Goal: Task Accomplishment & Management: Complete application form

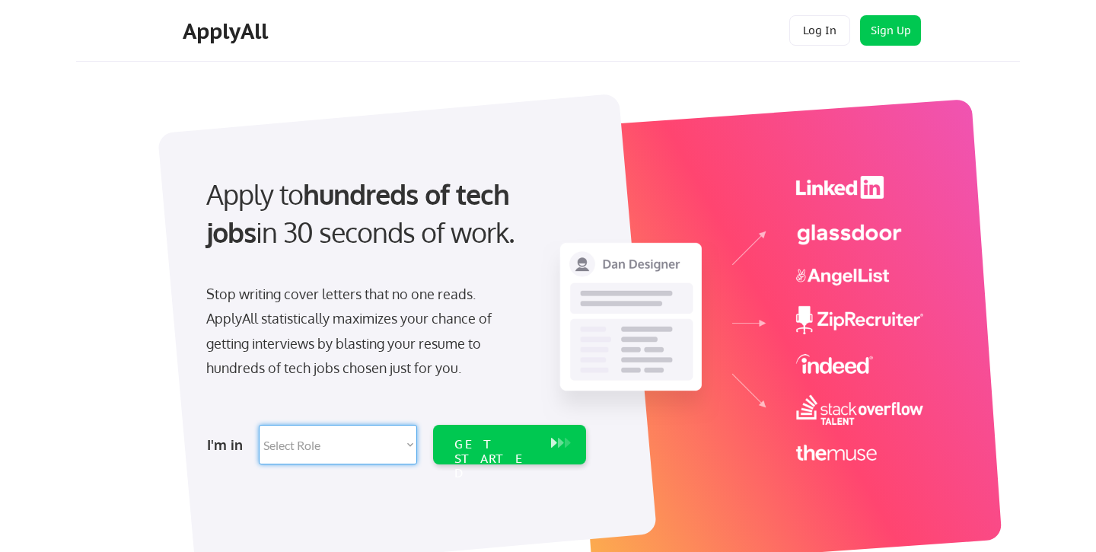
select select ""technical_project_program_mgmt""
click at [514, 445] on div "GET STARTED" at bounding box center [495, 459] width 81 height 44
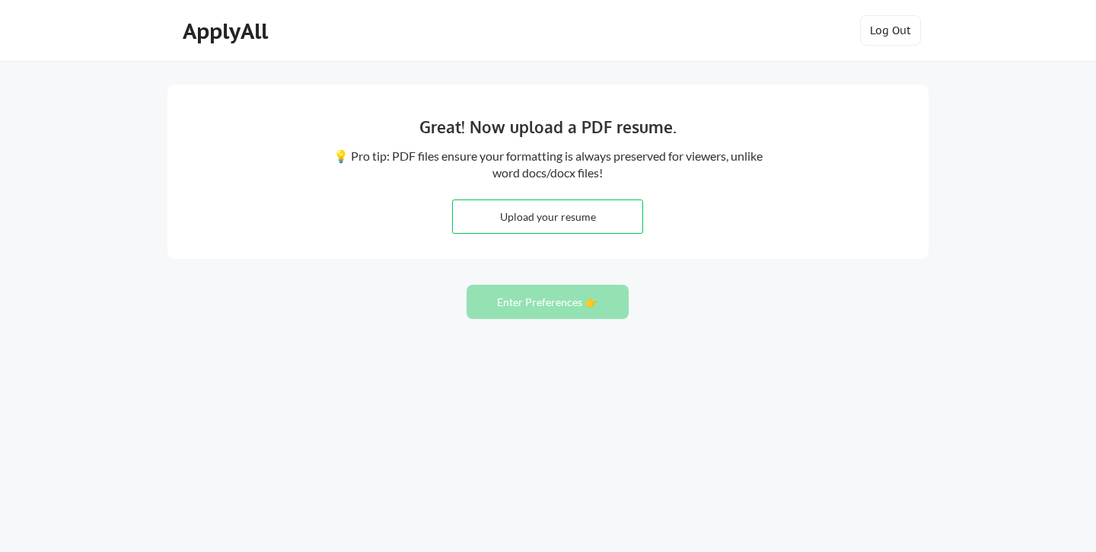
click at [531, 209] on input "file" at bounding box center [548, 216] width 190 height 33
type input "C:\fakepath\Ajit Resume.pdf"
click at [545, 222] on input "file" at bounding box center [548, 216] width 190 height 33
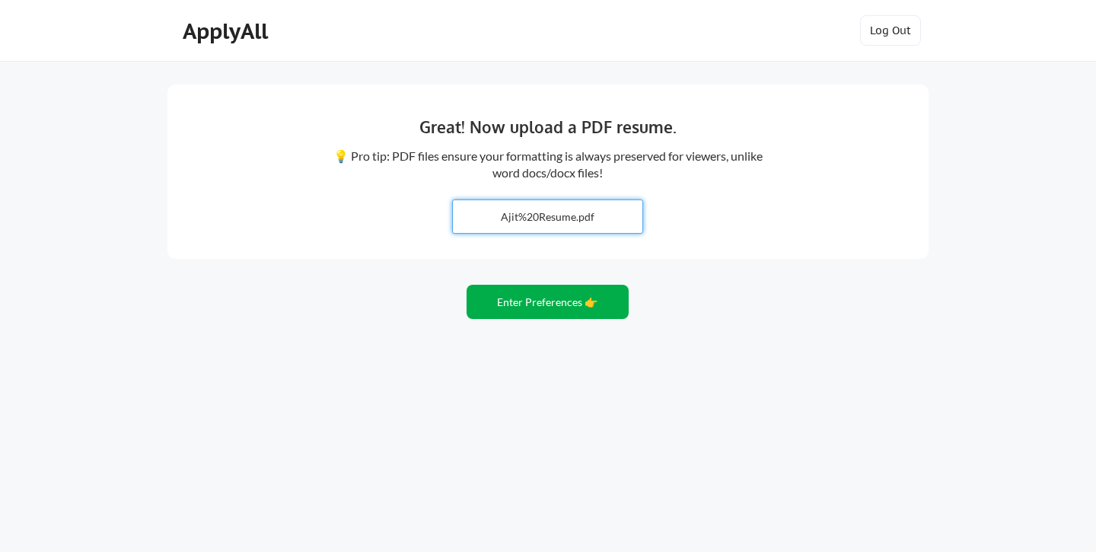
click at [544, 303] on button "Enter Preferences 👉" at bounding box center [548, 302] width 162 height 34
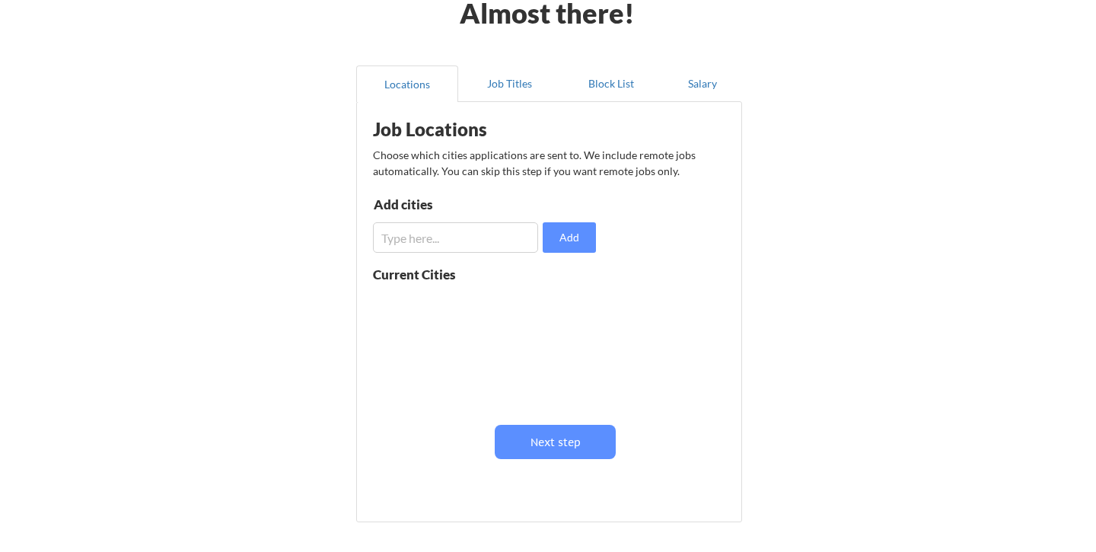
scroll to position [85, 0]
click at [451, 238] on input "input" at bounding box center [455, 237] width 165 height 30
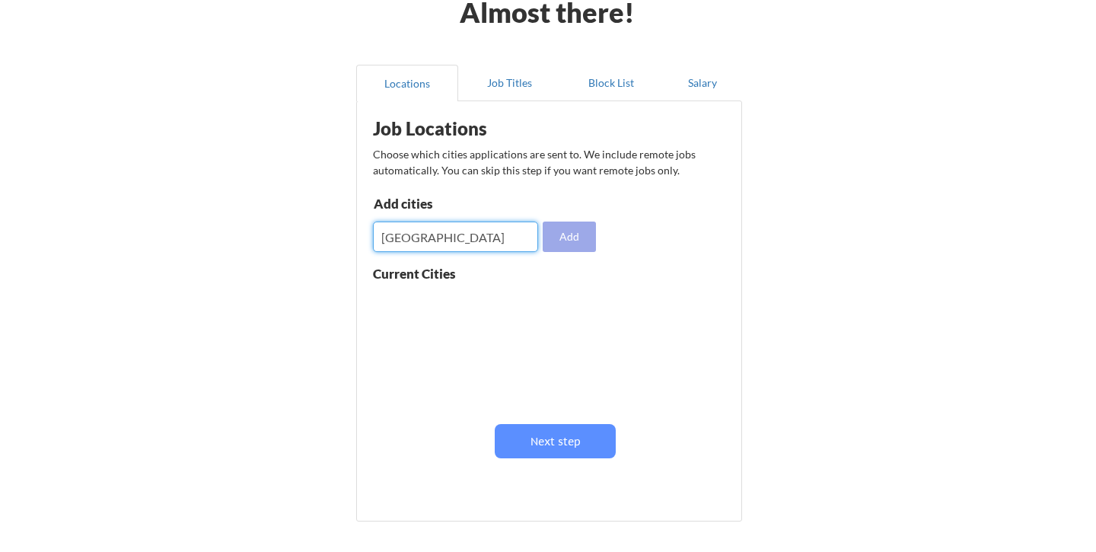
type input "san francisco"
click at [564, 245] on button "Add" at bounding box center [569, 237] width 53 height 30
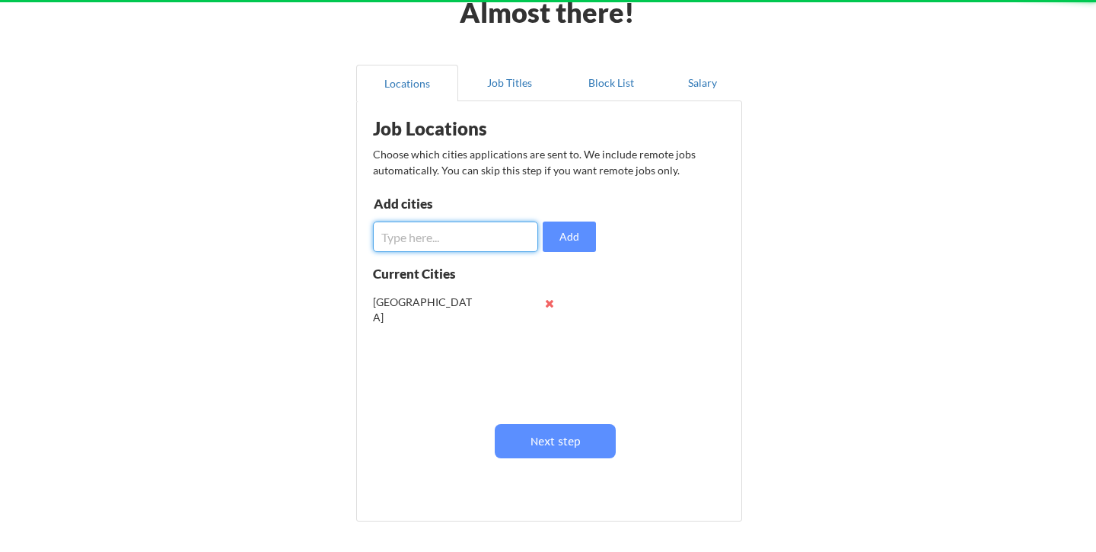
click at [474, 247] on input "input" at bounding box center [455, 237] width 165 height 30
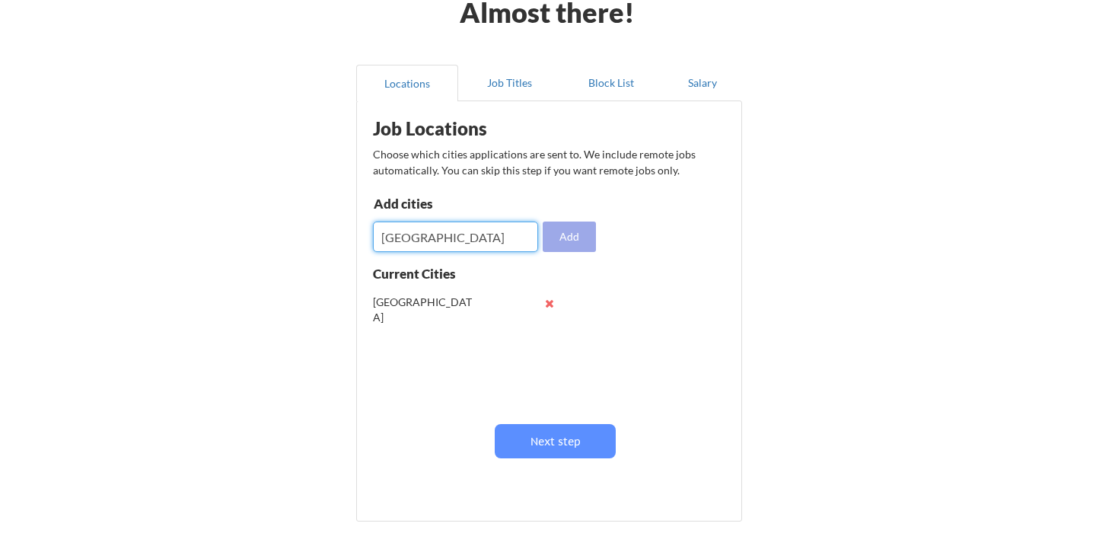
type input "San Mateo"
click at [594, 245] on button "Add" at bounding box center [569, 237] width 53 height 30
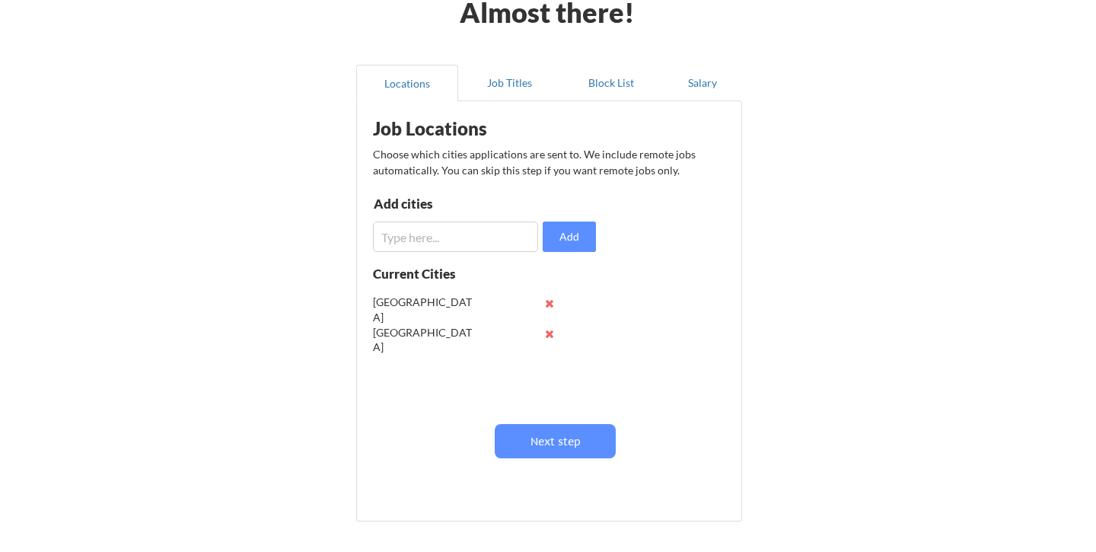
click at [461, 239] on input "input" at bounding box center [455, 237] width 165 height 30
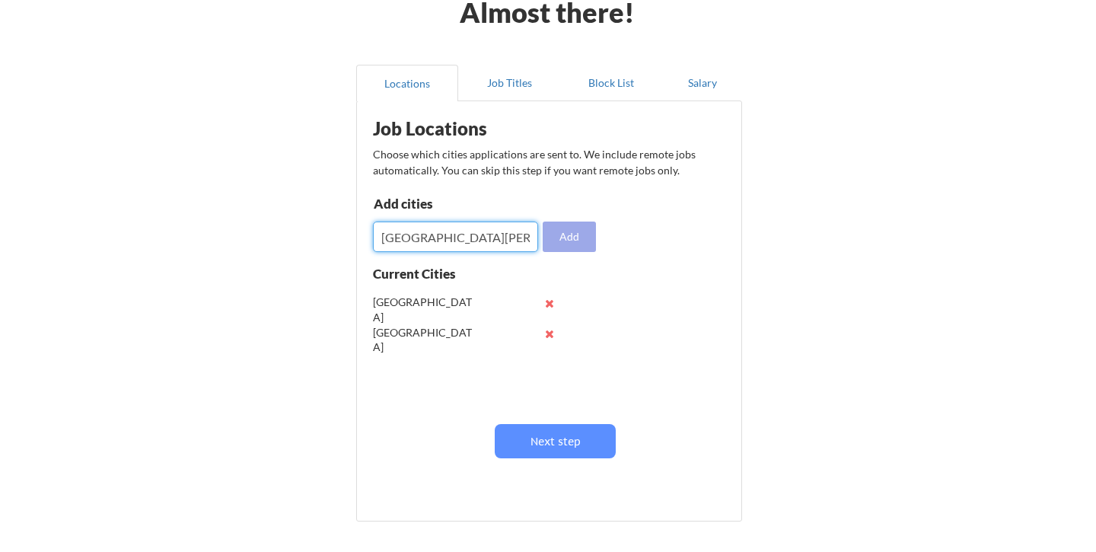
type input "San Jose"
click at [576, 240] on button "Add" at bounding box center [569, 237] width 53 height 30
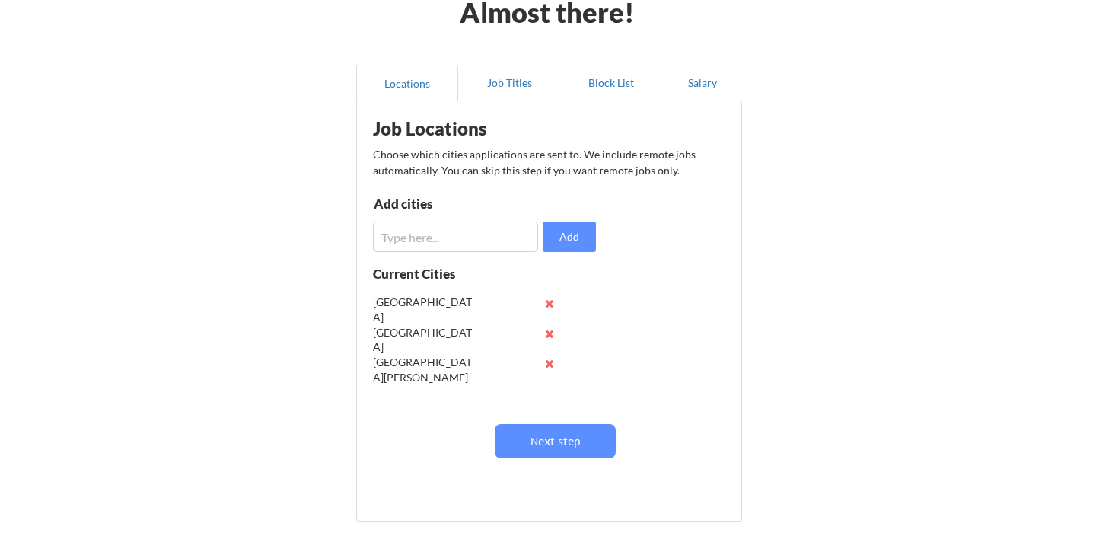
click at [431, 243] on input "input" at bounding box center [455, 237] width 165 height 30
type input "Sunnyvale"
drag, startPoint x: 446, startPoint y: 248, endPoint x: 571, endPoint y: 238, distance: 125.3
click at [571, 238] on button "Add" at bounding box center [569, 237] width 53 height 30
click at [429, 238] on input "input" at bounding box center [455, 237] width 165 height 30
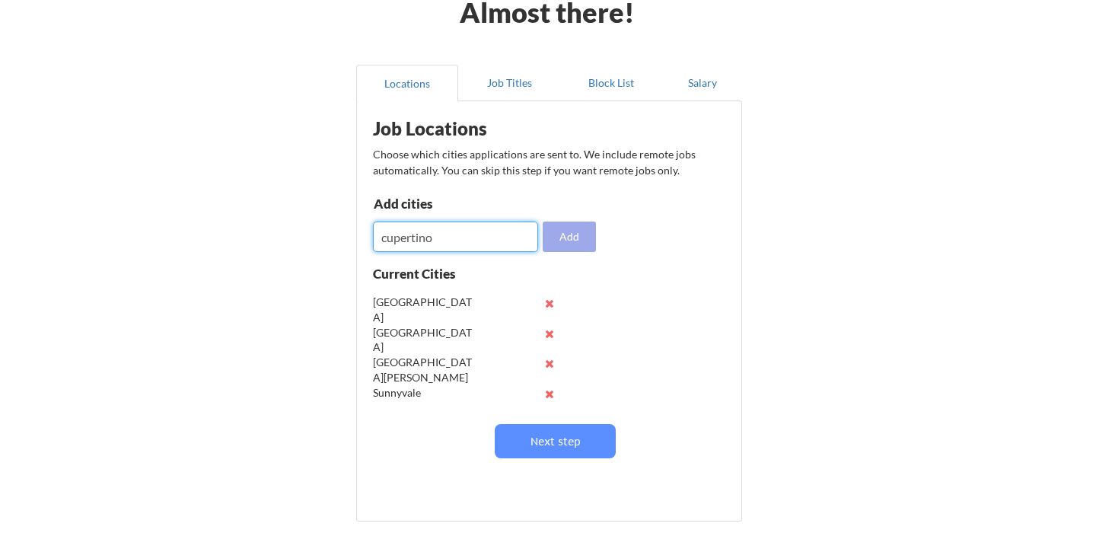
type input "cupertino"
click at [567, 239] on button "Add" at bounding box center [569, 237] width 53 height 30
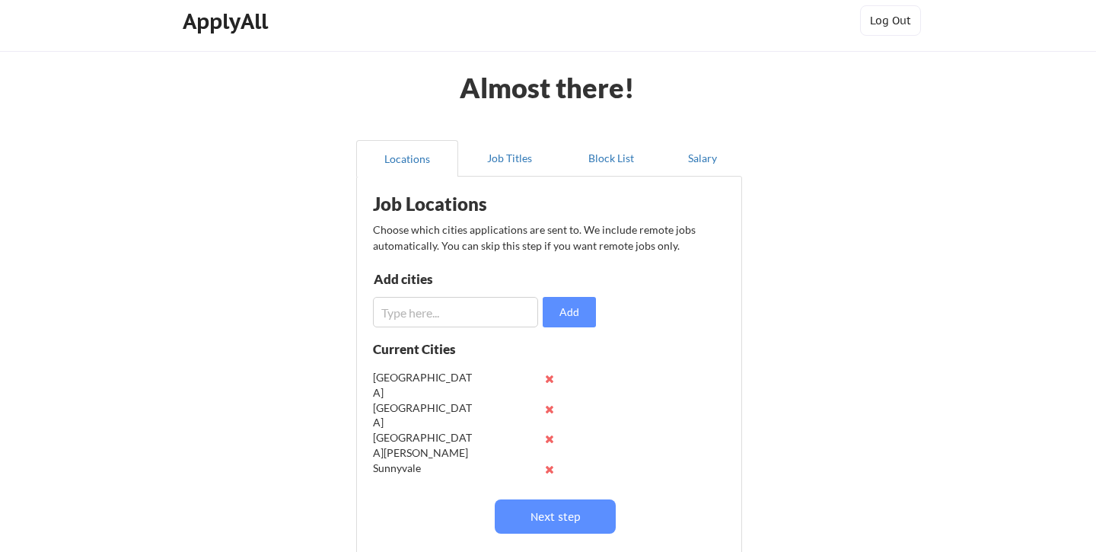
scroll to position [14, 0]
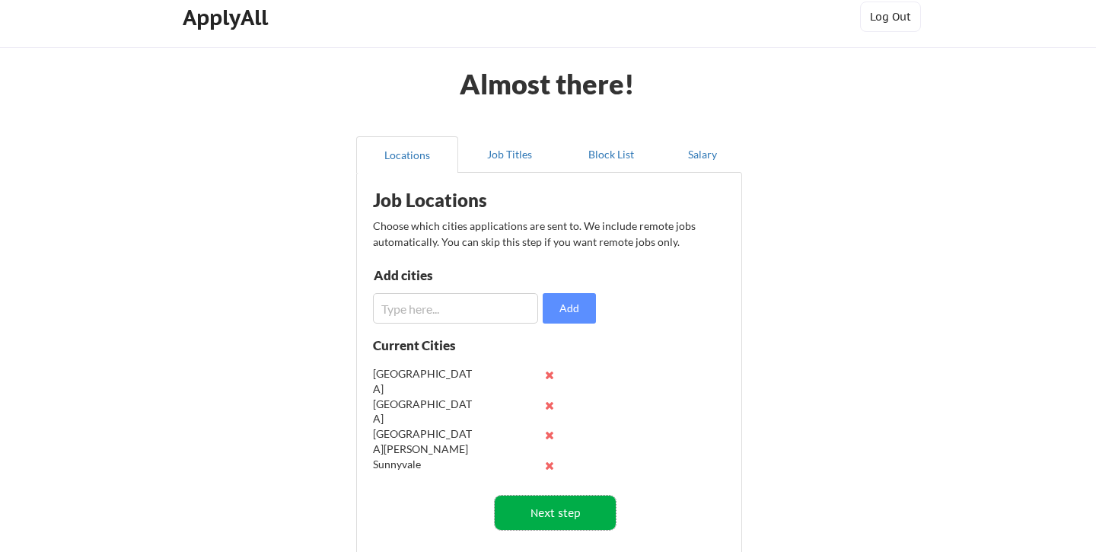
click at [548, 506] on button "Next step" at bounding box center [555, 513] width 121 height 34
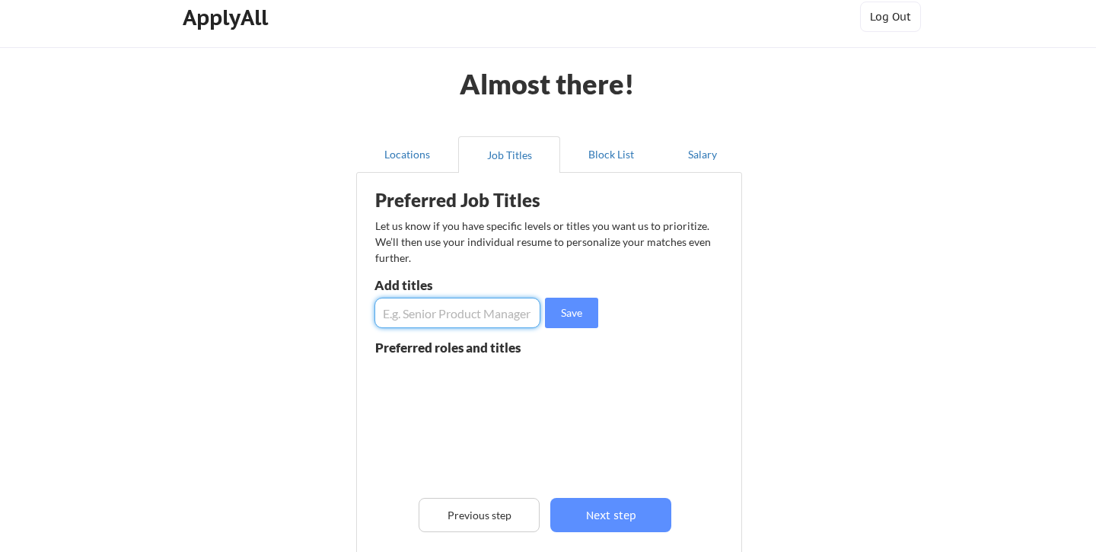
click at [468, 317] on input "input" at bounding box center [458, 313] width 166 height 30
type input "S"
drag, startPoint x: 512, startPoint y: 341, endPoint x: 462, endPoint y: 387, distance: 67.3
click at [462, 387] on div at bounding box center [482, 422] width 215 height 120
drag, startPoint x: 485, startPoint y: 317, endPoint x: 535, endPoint y: 322, distance: 50.5
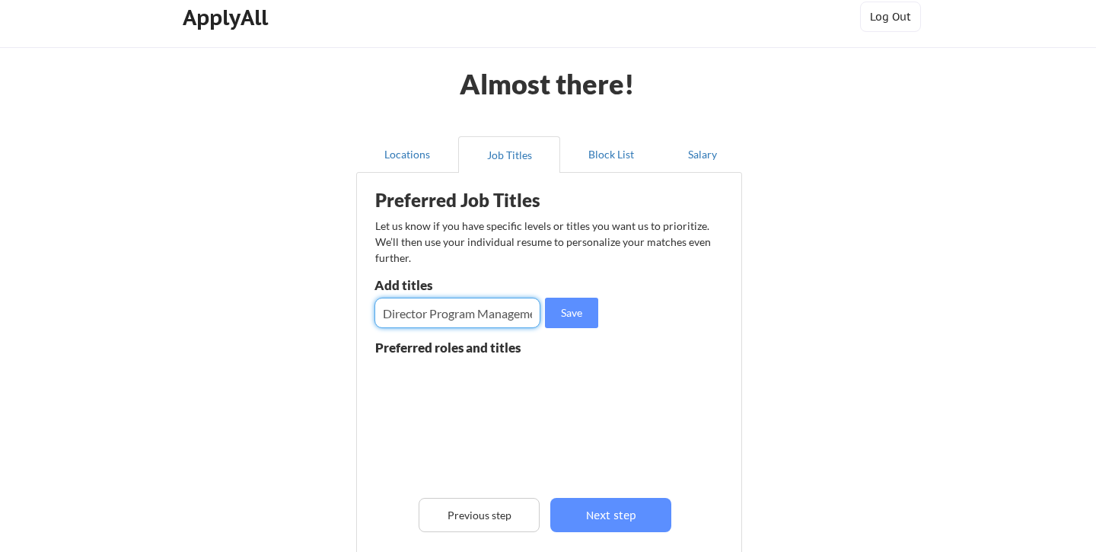
click at [535, 322] on input "input" at bounding box center [458, 313] width 166 height 30
drag, startPoint x: 413, startPoint y: 311, endPoint x: 358, endPoint y: 311, distance: 55.6
click at [358, 311] on div "Preferred Job Titles Let us know if you have specific levels or titles you want…" at bounding box center [549, 396] width 386 height 448
type input "Program Management"
click at [564, 308] on button "Save" at bounding box center [571, 313] width 53 height 30
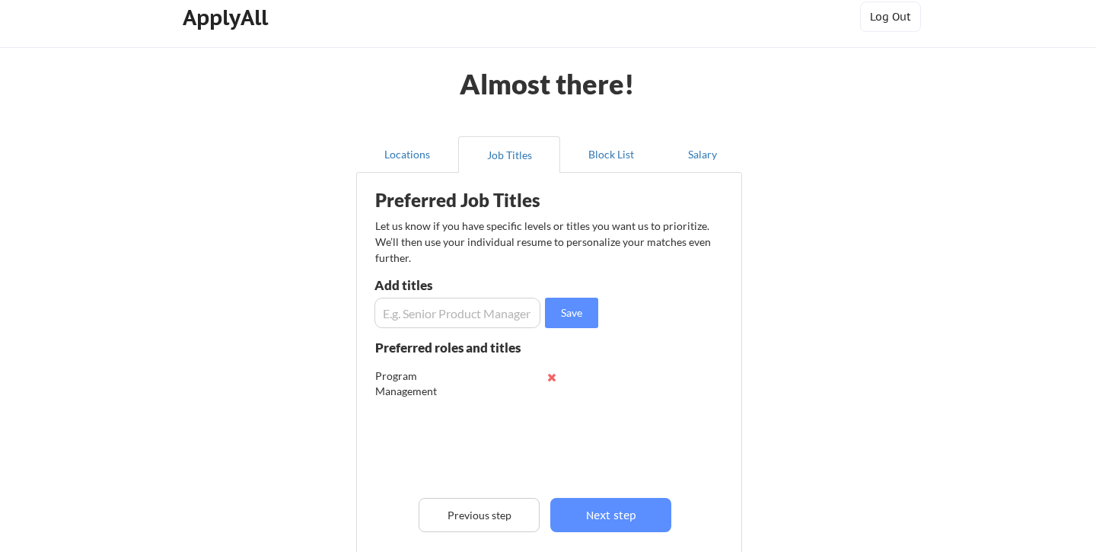
click at [550, 378] on button at bounding box center [551, 377] width 11 height 11
click at [474, 316] on input "input" at bounding box center [458, 313] width 166 height 30
click at [419, 313] on input "input" at bounding box center [458, 313] width 166 height 30
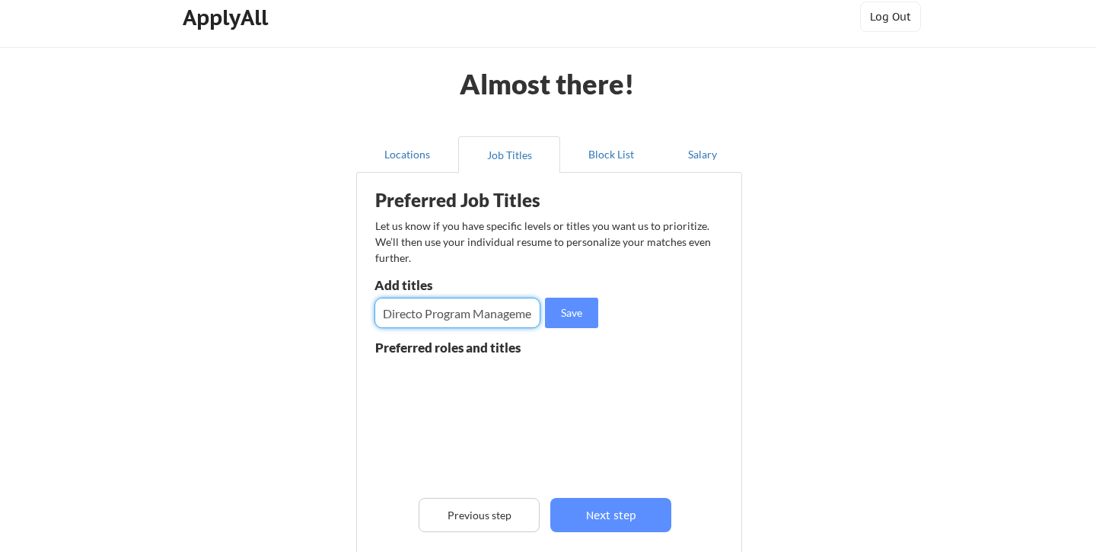
type input "Directo Program Management"
click at [601, 320] on div "Save" at bounding box center [489, 313] width 228 height 30
click at [580, 319] on button "Save" at bounding box center [571, 313] width 53 height 30
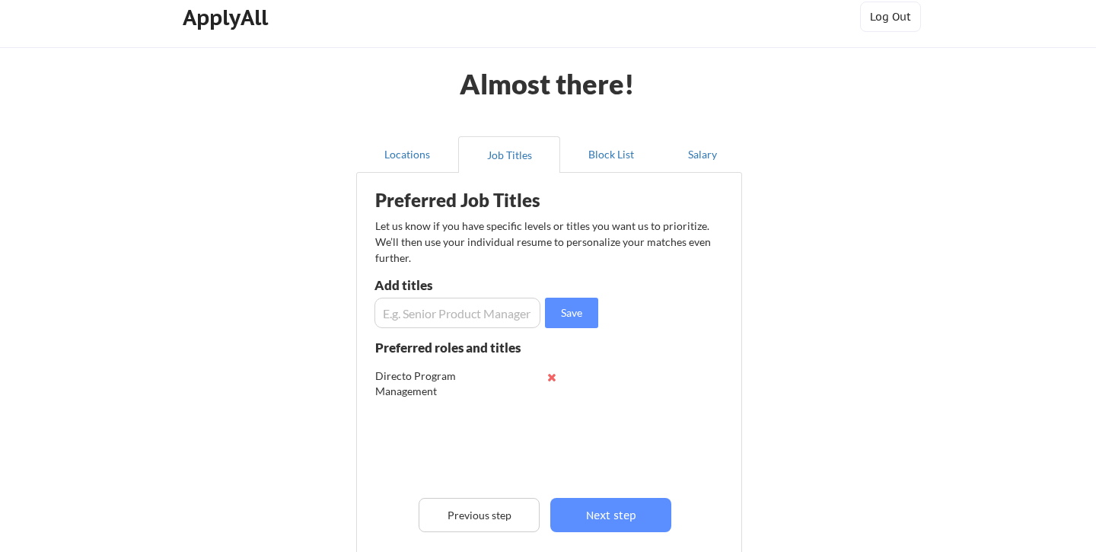
click at [546, 379] on button at bounding box center [551, 377] width 11 height 11
click at [426, 320] on input "input" at bounding box center [458, 313] width 166 height 30
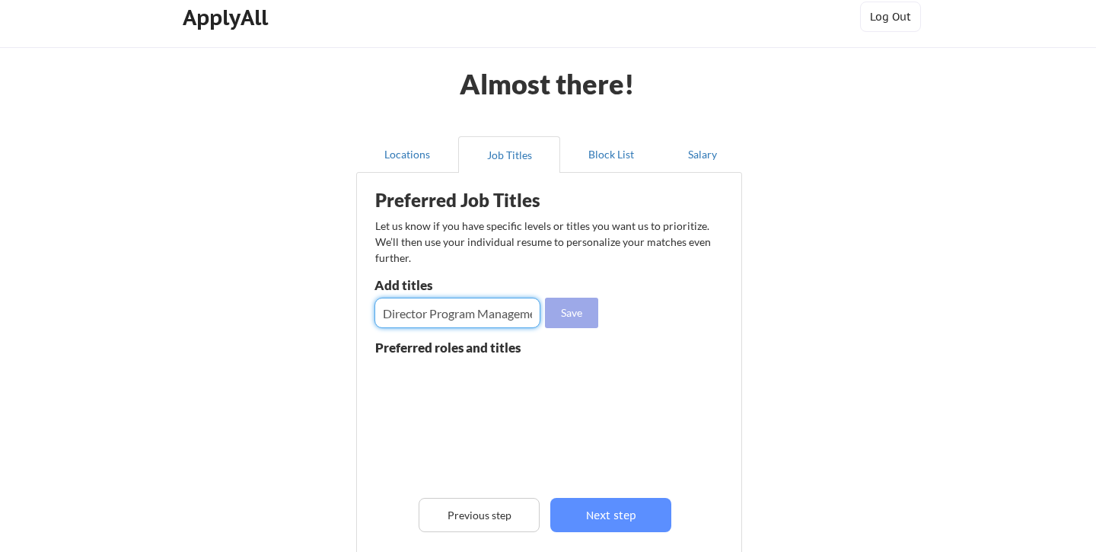
type input "Director Program Management"
click at [576, 314] on button "Save" at bounding box center [571, 313] width 53 height 30
click at [432, 314] on input "input" at bounding box center [458, 313] width 166 height 30
type input "Lead Program Manager"
click at [582, 304] on button "Save" at bounding box center [571, 313] width 53 height 30
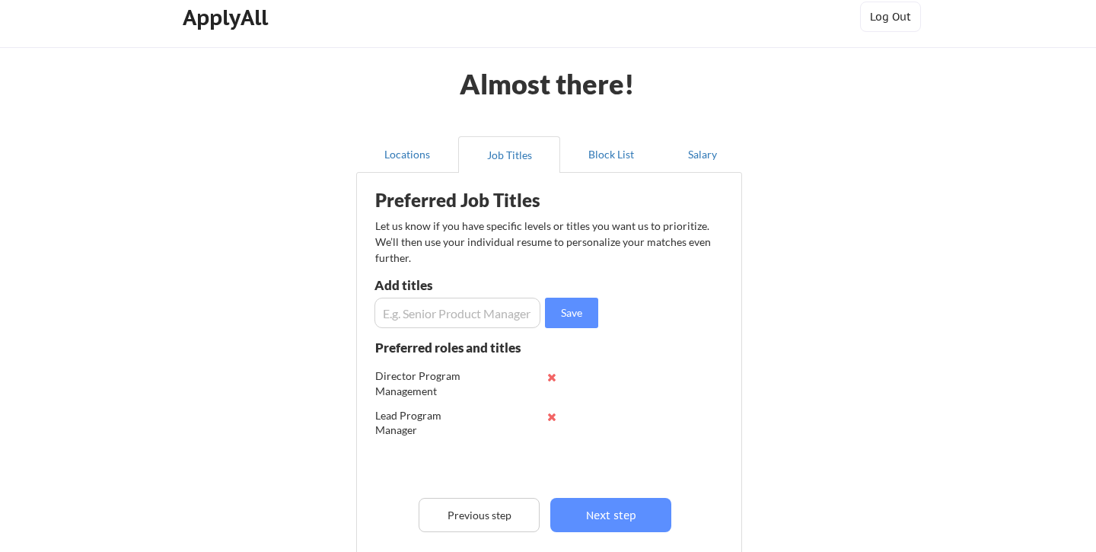
click at [406, 308] on input "input" at bounding box center [458, 313] width 166 height 30
drag, startPoint x: 422, startPoint y: 314, endPoint x: 341, endPoint y: 309, distance: 80.8
click at [341, 309] on div "Almost there! Locations Job Titles Block List Salary Preferred Job Titles Let u…" at bounding box center [548, 372] width 1096 height 773
type input "Principal Program Manager"
click at [553, 312] on button "Save" at bounding box center [571, 313] width 53 height 30
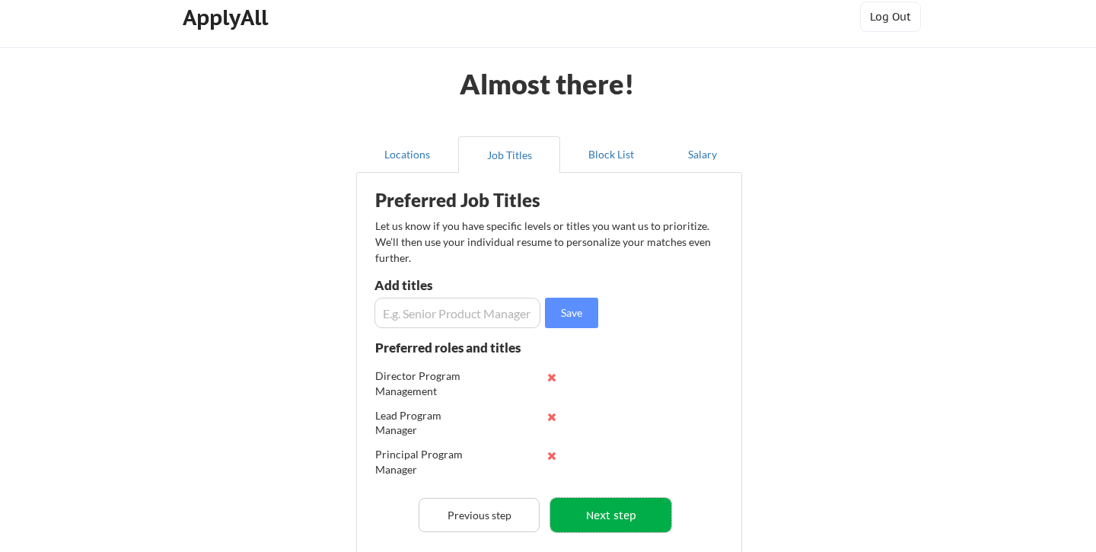
click at [621, 509] on button "Next step" at bounding box center [610, 515] width 121 height 34
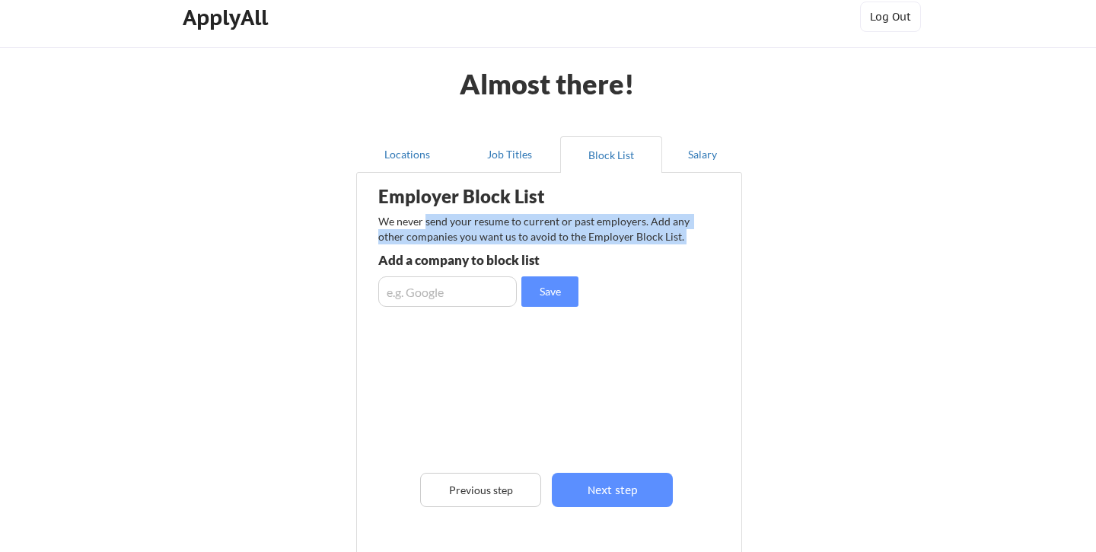
drag, startPoint x: 425, startPoint y: 221, endPoint x: 539, endPoint y: 248, distance: 117.4
click at [539, 248] on div "Employer Block List We never send your resume to current or past employers. Add…" at bounding box center [549, 374] width 369 height 394
click at [550, 232] on div "We never send your resume to current or past employers. Add any other companies…" at bounding box center [538, 229] width 321 height 30
drag, startPoint x: 442, startPoint y: 225, endPoint x: 606, endPoint y: 250, distance: 166.2
click at [606, 250] on div "Employer Block List We never send your resume to current or past employers. Add…" at bounding box center [549, 374] width 369 height 394
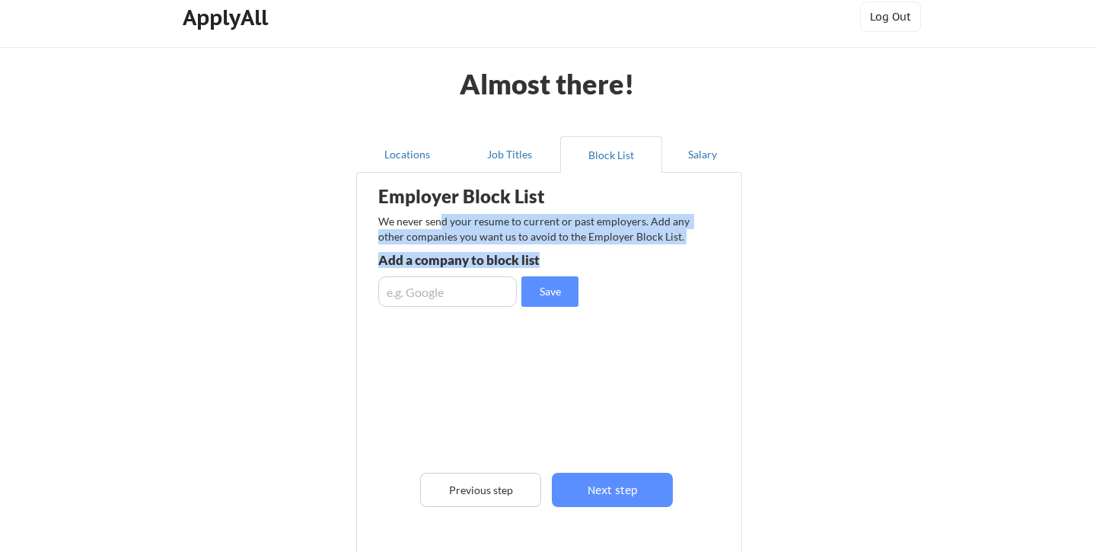
click at [606, 250] on div "Employer Block List We never send your resume to current or past employers. Add…" at bounding box center [549, 374] width 369 height 394
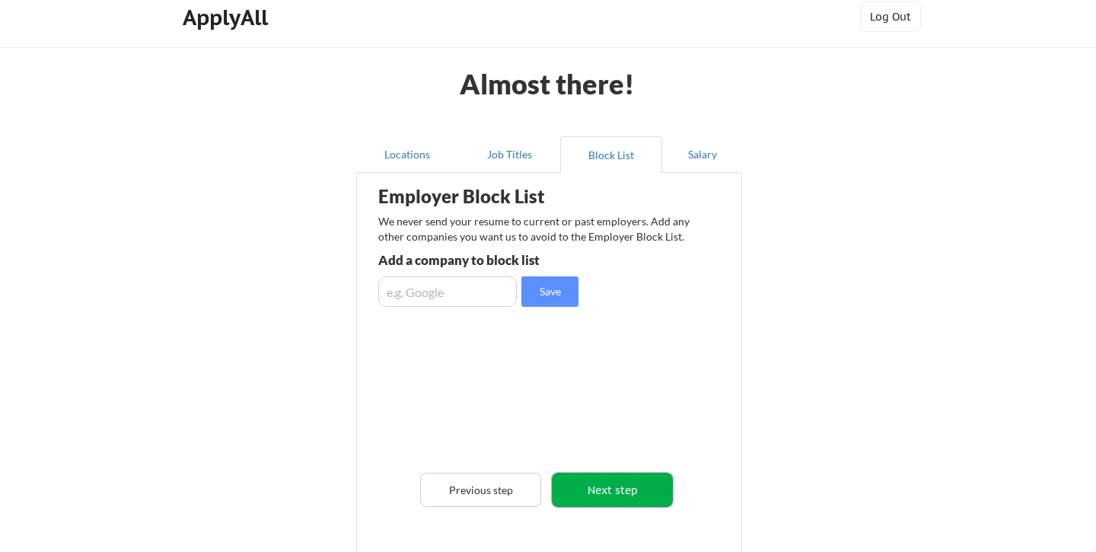
click at [611, 499] on button "Next step" at bounding box center [612, 490] width 121 height 34
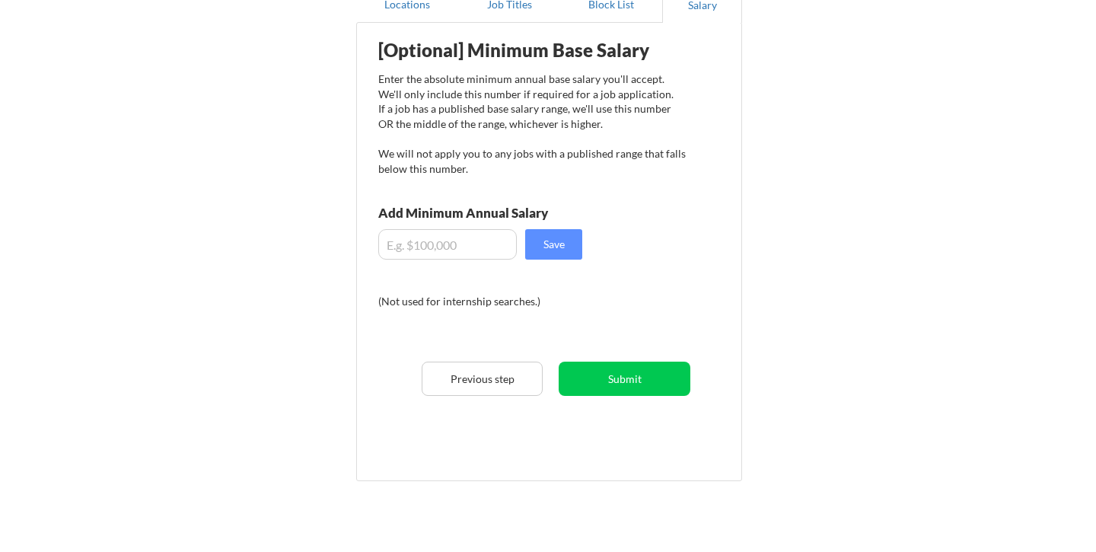
scroll to position [194, 0]
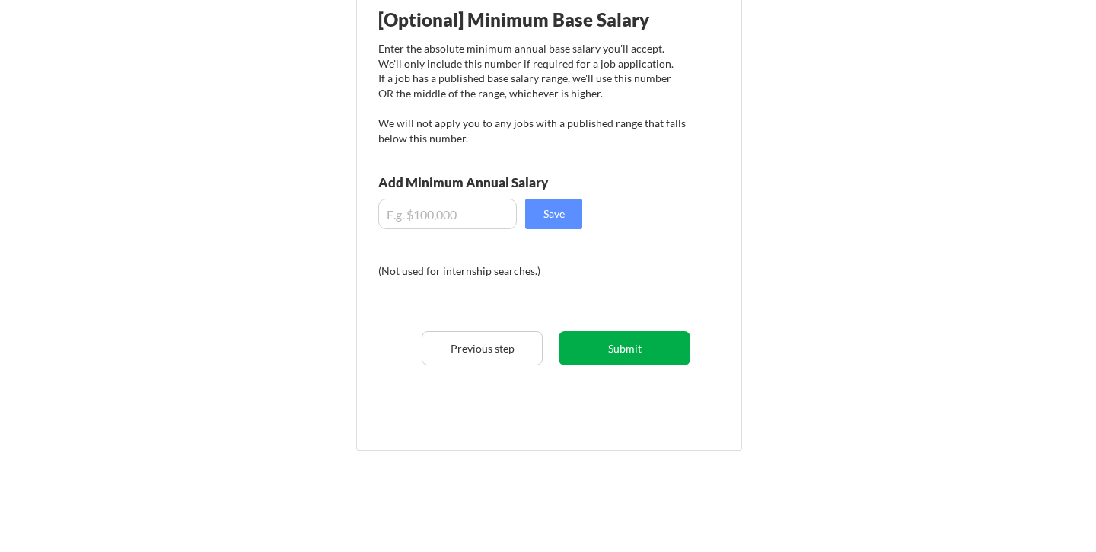
click at [597, 349] on button "Submit" at bounding box center [625, 348] width 132 height 34
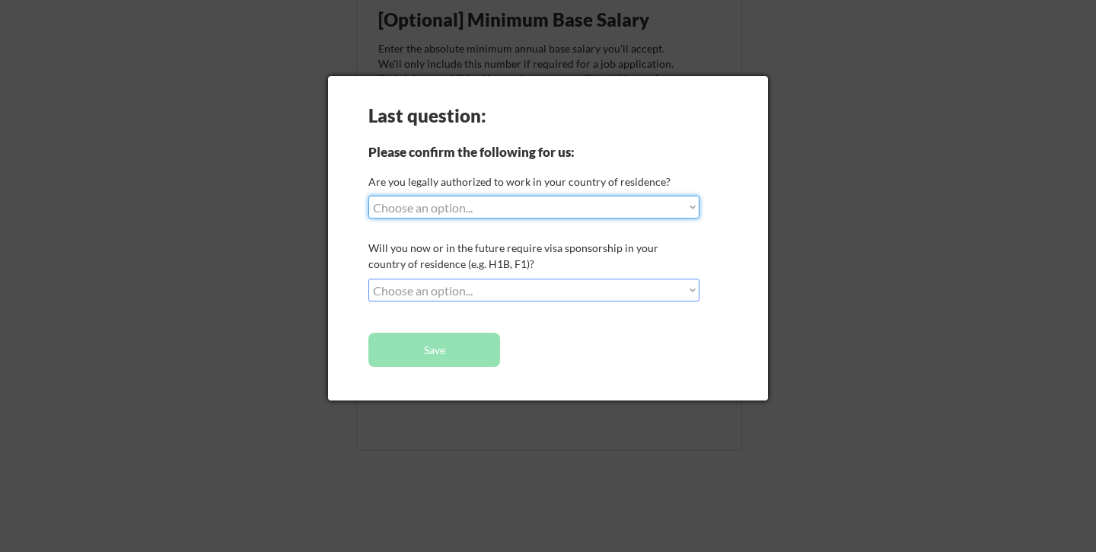
select select ""yes__i_am_a_us_green_card_holder""
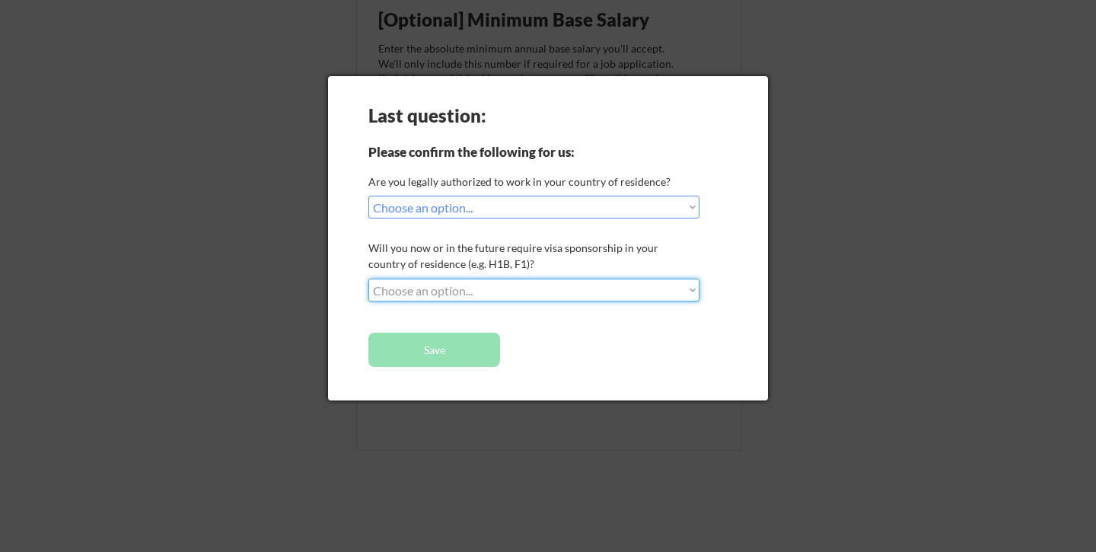
select select ""yes__i_will_need_sponsorship""
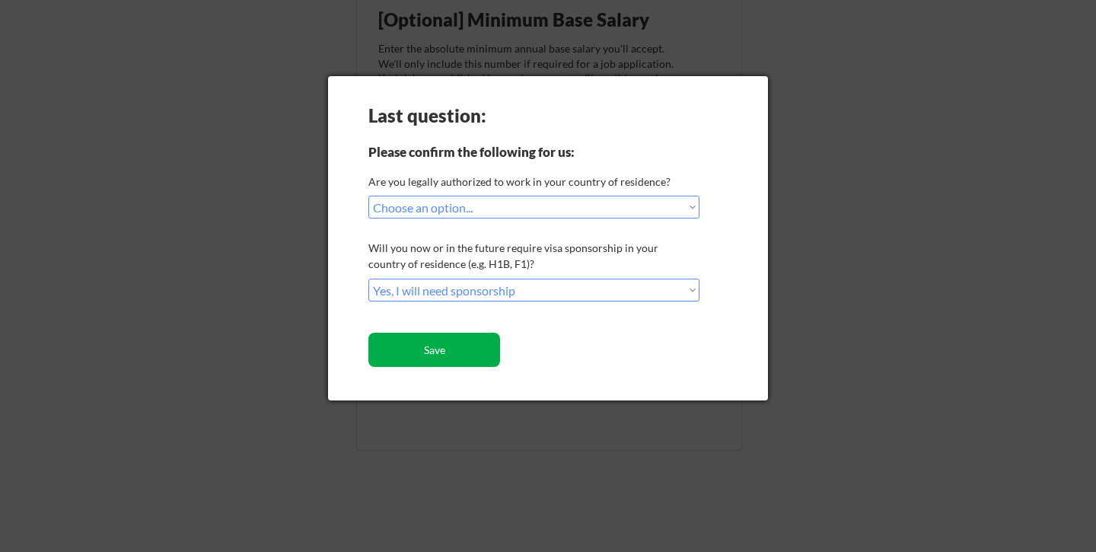
click at [472, 346] on button "Save" at bounding box center [434, 350] width 132 height 34
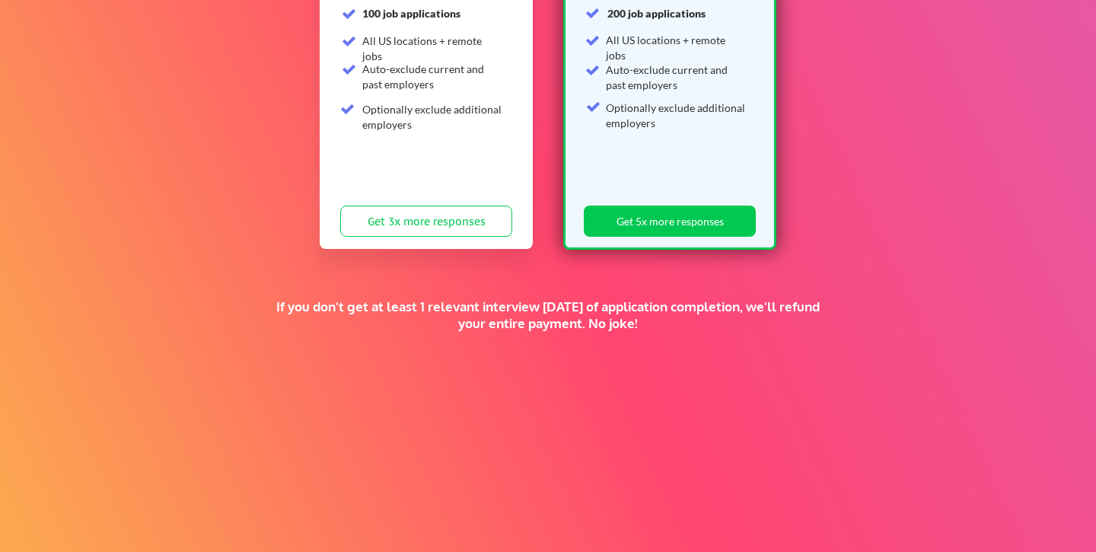
scroll to position [289, 0]
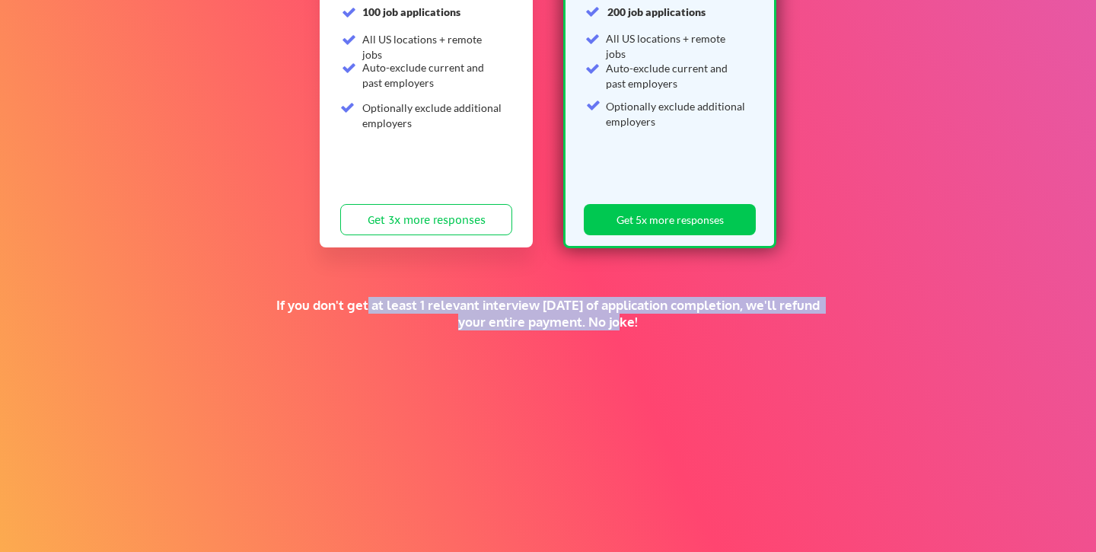
drag, startPoint x: 363, startPoint y: 301, endPoint x: 600, endPoint y: 320, distance: 237.5
click at [600, 320] on div "If you don't get at least 1 relevant interview within 1 month of application co…" at bounding box center [548, 313] width 568 height 33
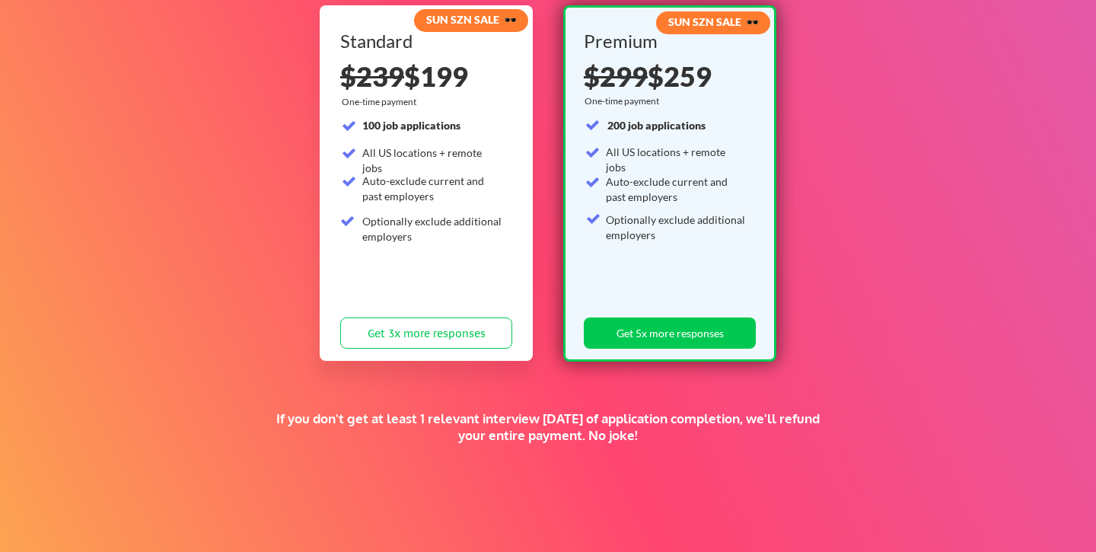
scroll to position [155, 0]
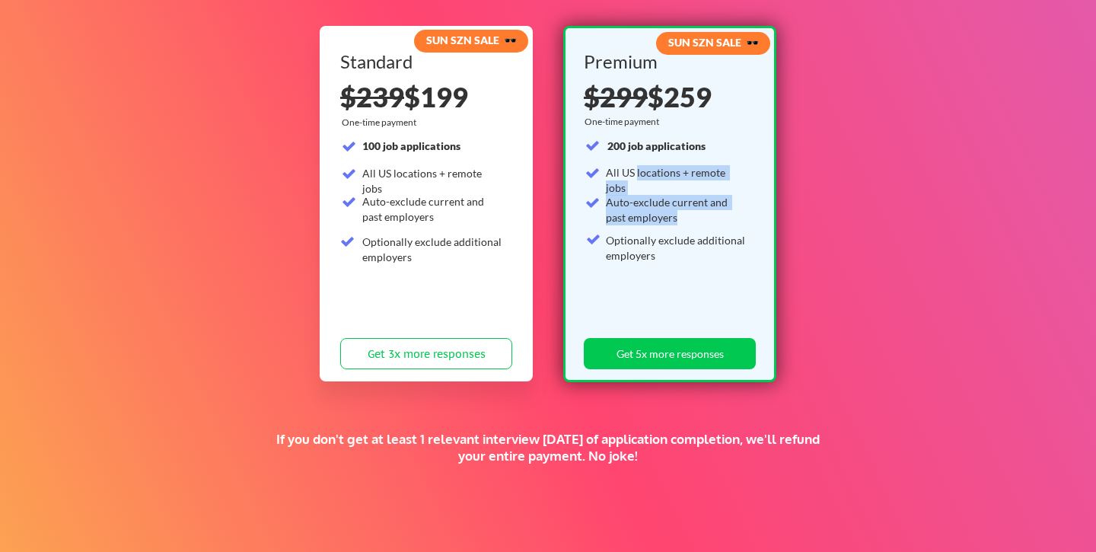
drag, startPoint x: 637, startPoint y: 167, endPoint x: 637, endPoint y: 233, distance: 65.5
click at [637, 232] on div "200 job applications All US locations + remote jobs Auto-exclude current and pa…" at bounding box center [666, 224] width 163 height 170
click at [637, 233] on div "Optionally exclude additional employers" at bounding box center [676, 248] width 141 height 30
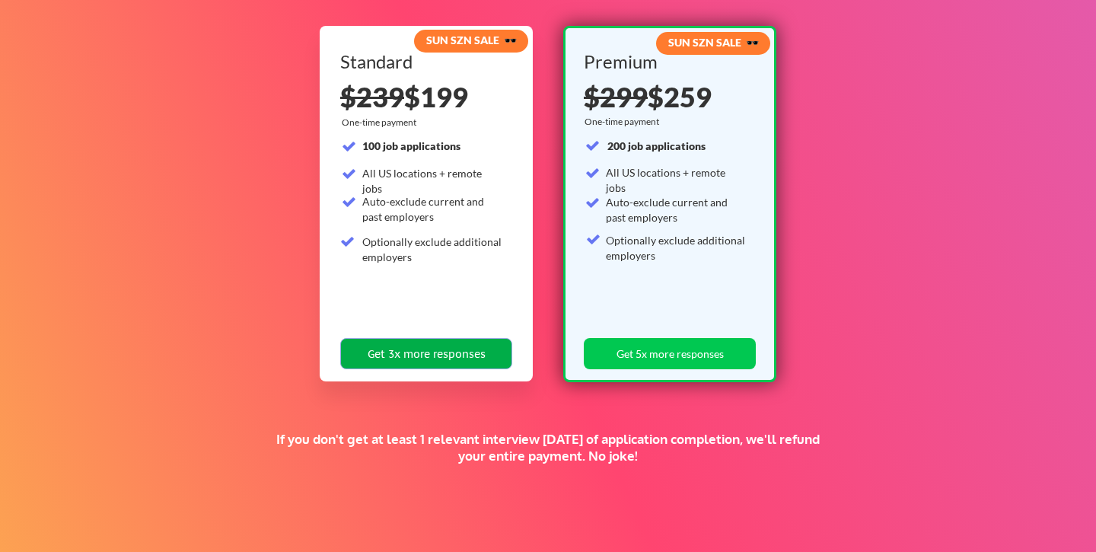
click at [486, 357] on button "Get 3x more responses" at bounding box center [426, 353] width 172 height 31
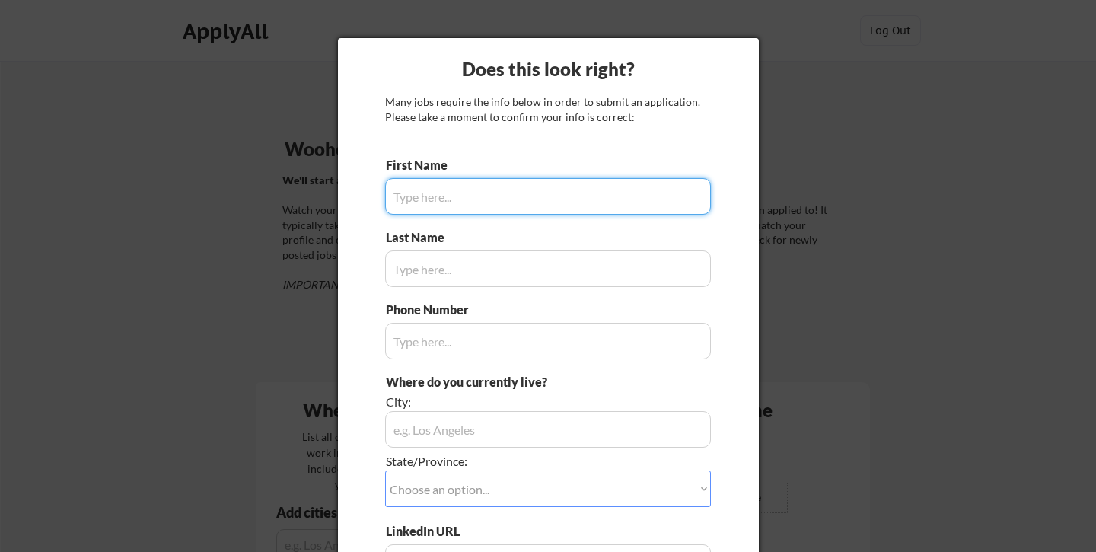
type input "[PERSON_NAME]"
type input "[PHONE_NUMBER]"
type input "[GEOGRAPHIC_DATA], [GEOGRAPHIC_DATA]"
type input "[PERSON_NAME]"
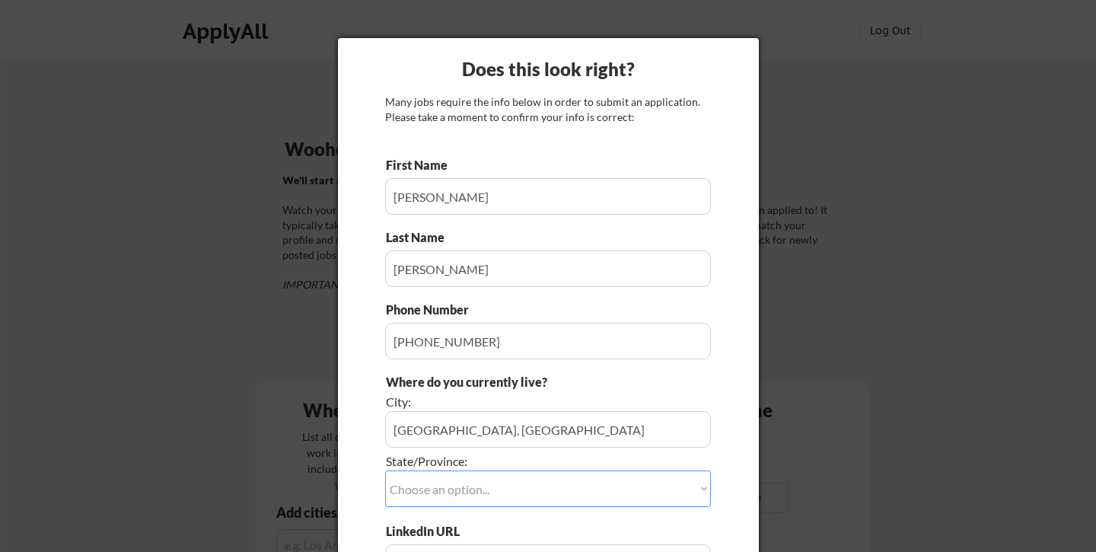
click at [722, 340] on div "Does this look right? Many jobs require the info below in order to submit an ap…" at bounding box center [548, 359] width 421 height 643
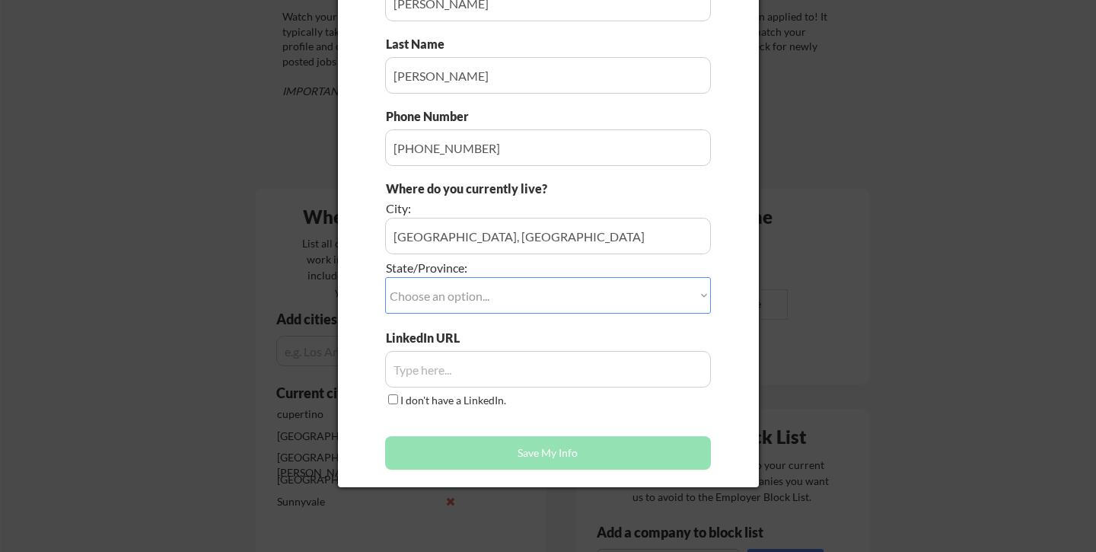
scroll to position [212, 0]
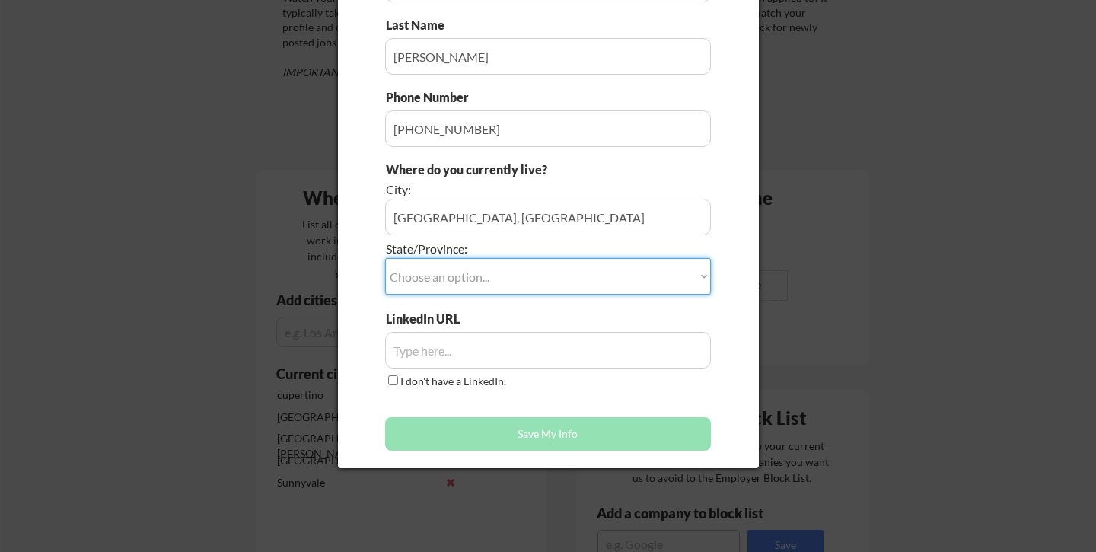
select select ""[US_STATE]""
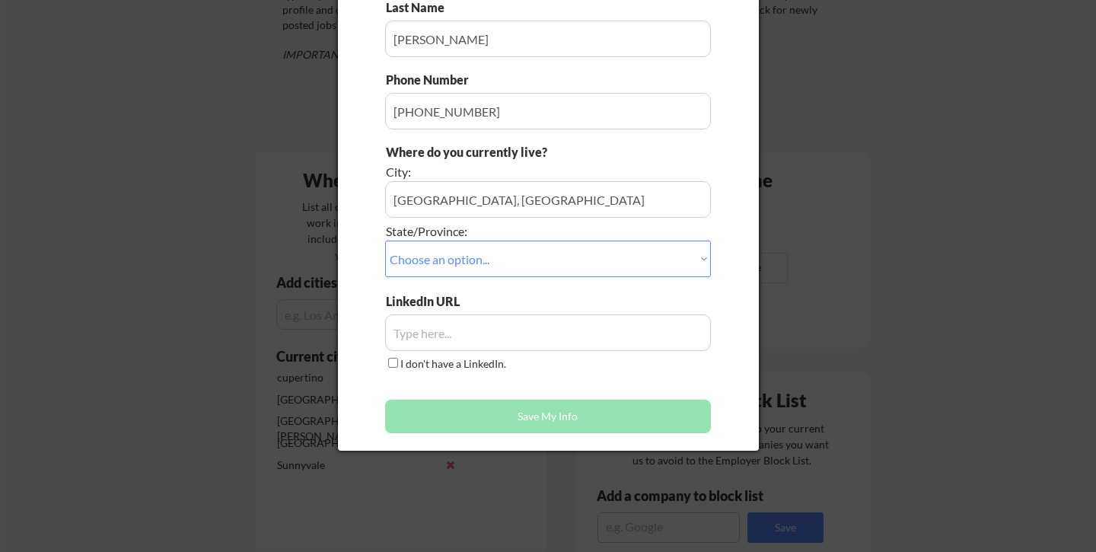
scroll to position [243, 0]
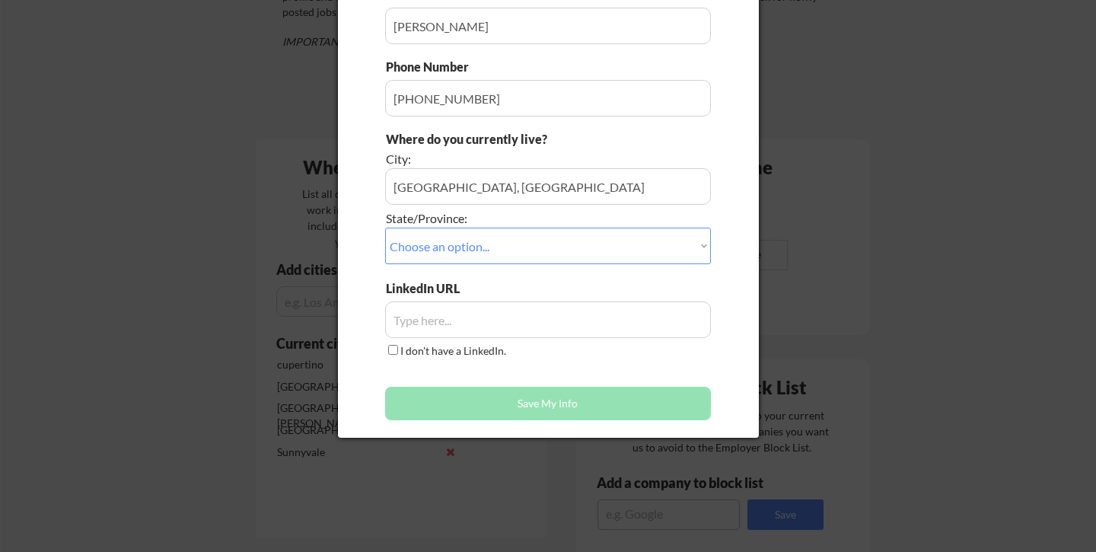
click at [442, 314] on input "input" at bounding box center [548, 319] width 326 height 37
paste input "[DOMAIN_NAME][URL][PERSON_NAME]"
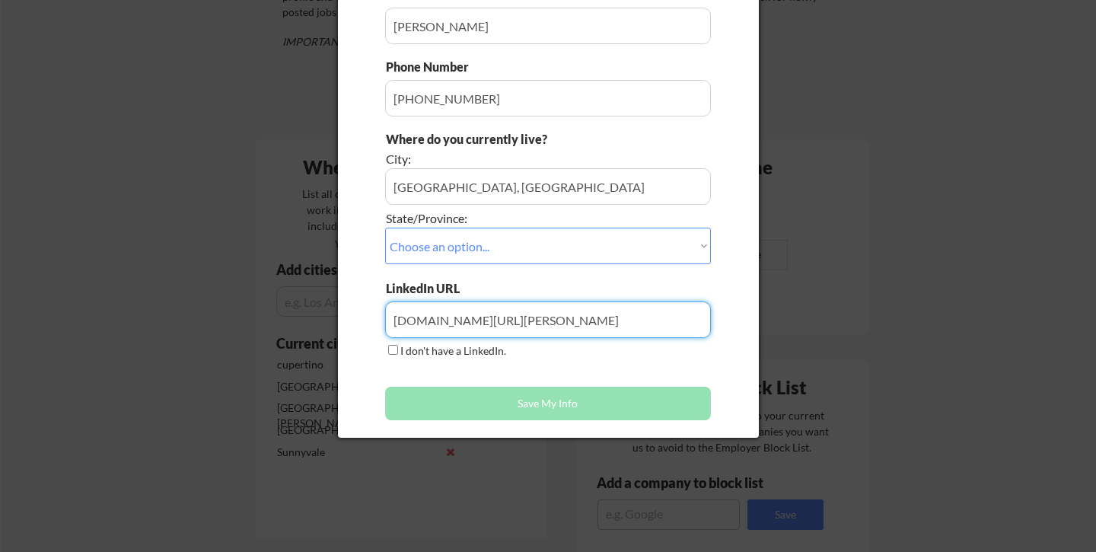
type input "[DOMAIN_NAME][URL][PERSON_NAME]"
click at [721, 348] on div "Does this look right? Many jobs require the info below in order to submit an ap…" at bounding box center [548, 116] width 421 height 643
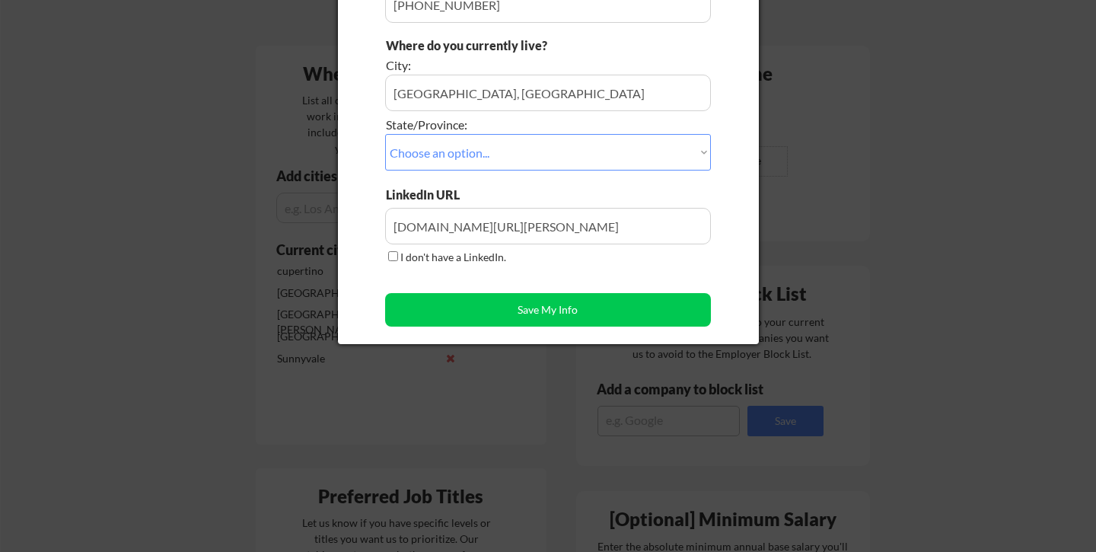
scroll to position [337, 0]
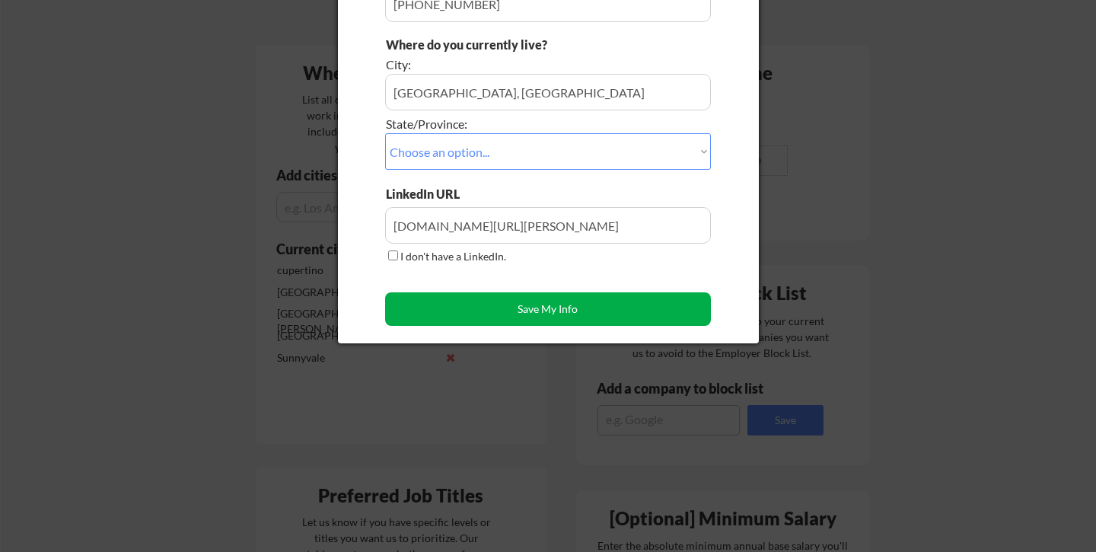
click at [568, 309] on button "Save My Info" at bounding box center [548, 308] width 326 height 33
type input "[GEOGRAPHIC_DATA], [GEOGRAPHIC_DATA], [US_STATE]"
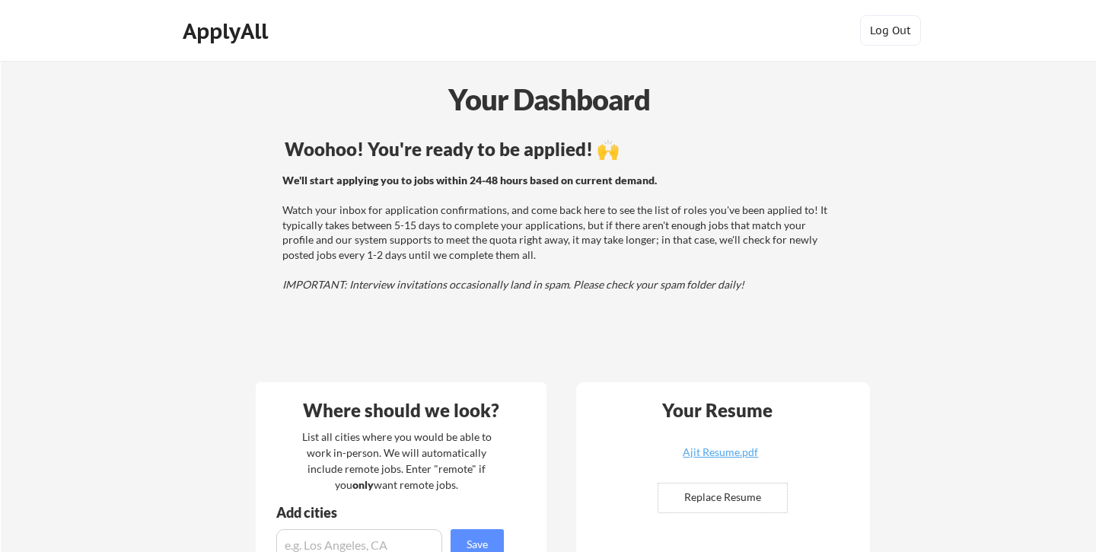
scroll to position [0, 0]
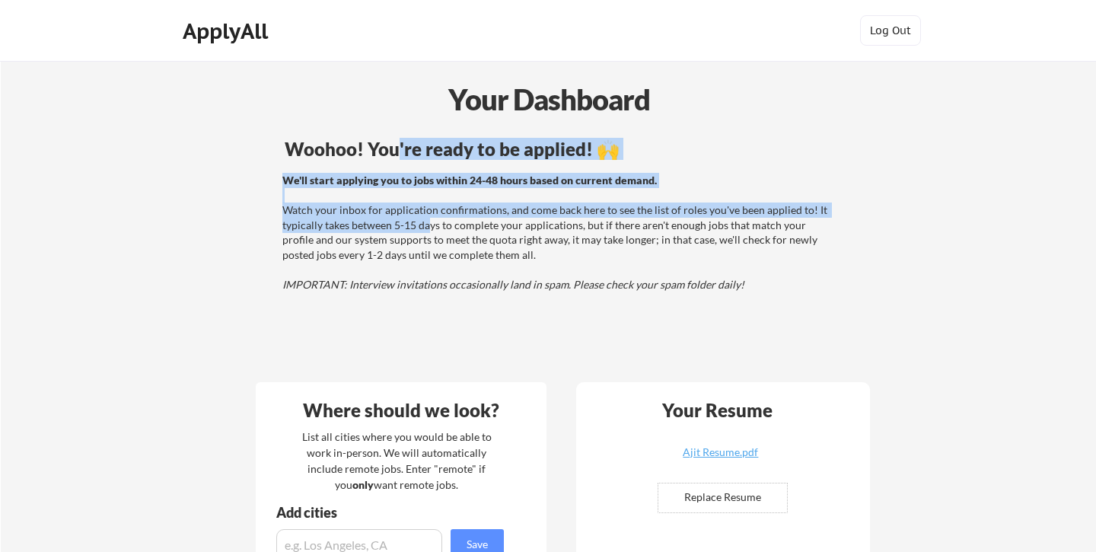
drag, startPoint x: 396, startPoint y: 145, endPoint x: 446, endPoint y: 260, distance: 125.5
click at [446, 260] on div "Woohoo! You're ready to be applied! 🙌 We'll start applying you to jobs within 2…" at bounding box center [559, 251] width 614 height 239
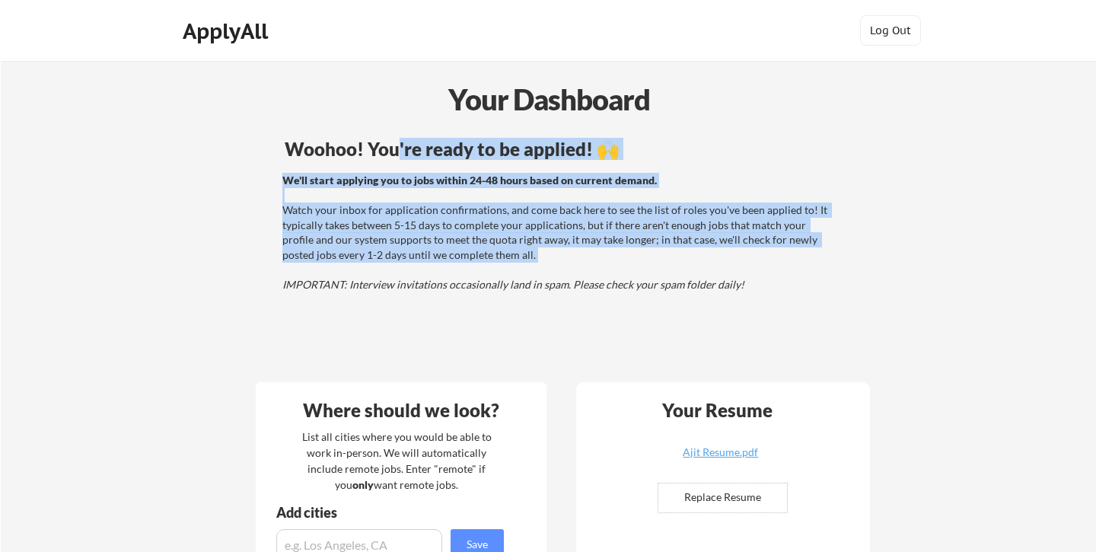
click at [446, 260] on div "We'll start applying you to jobs within 24-48 hours based on current demand. Wa…" at bounding box center [556, 233] width 549 height 120
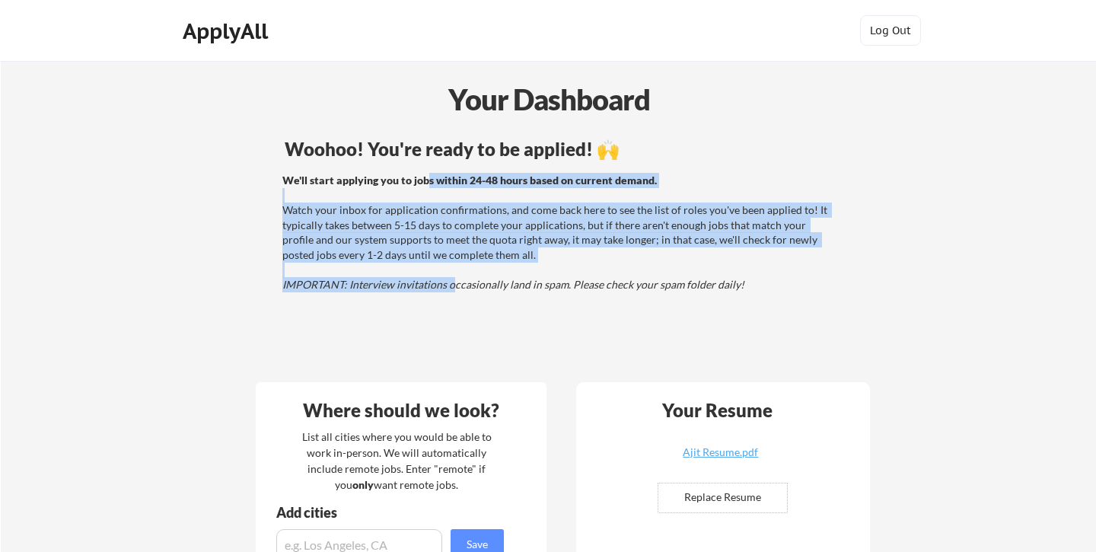
drag, startPoint x: 427, startPoint y: 176, endPoint x: 452, endPoint y: 284, distance: 111.0
click at [452, 284] on div "We'll start applying you to jobs within 24-48 hours based on current demand. Wa…" at bounding box center [556, 233] width 549 height 120
click at [452, 284] on em "IMPORTANT: Interview invitations occasionally land in spam. Please check your s…" at bounding box center [513, 284] width 462 height 13
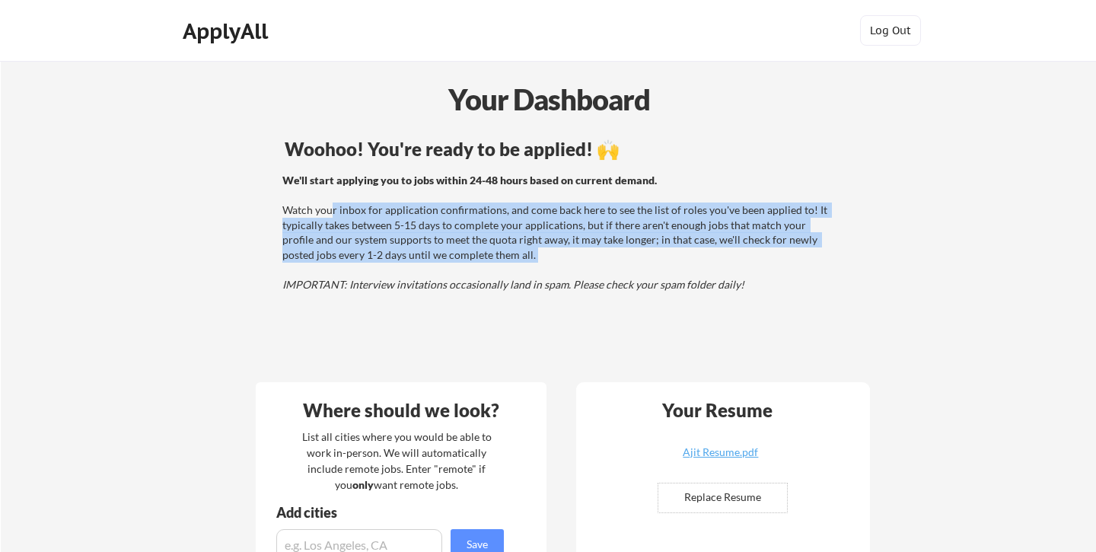
drag, startPoint x: 332, startPoint y: 203, endPoint x: 509, endPoint y: 270, distance: 189.2
click at [509, 270] on div "We'll start applying you to jobs within 24-48 hours based on current demand. Wa…" at bounding box center [556, 233] width 549 height 120
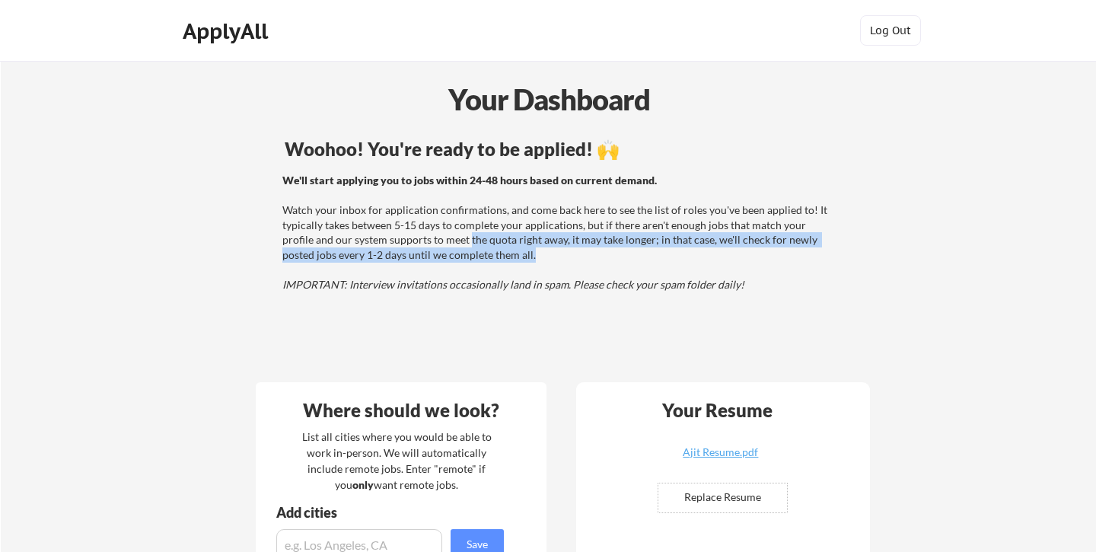
drag, startPoint x: 435, startPoint y: 234, endPoint x: 579, endPoint y: 250, distance: 144.9
click at [579, 250] on div "We'll start applying you to jobs within 24-48 hours based on current demand. Wa…" at bounding box center [556, 233] width 549 height 120
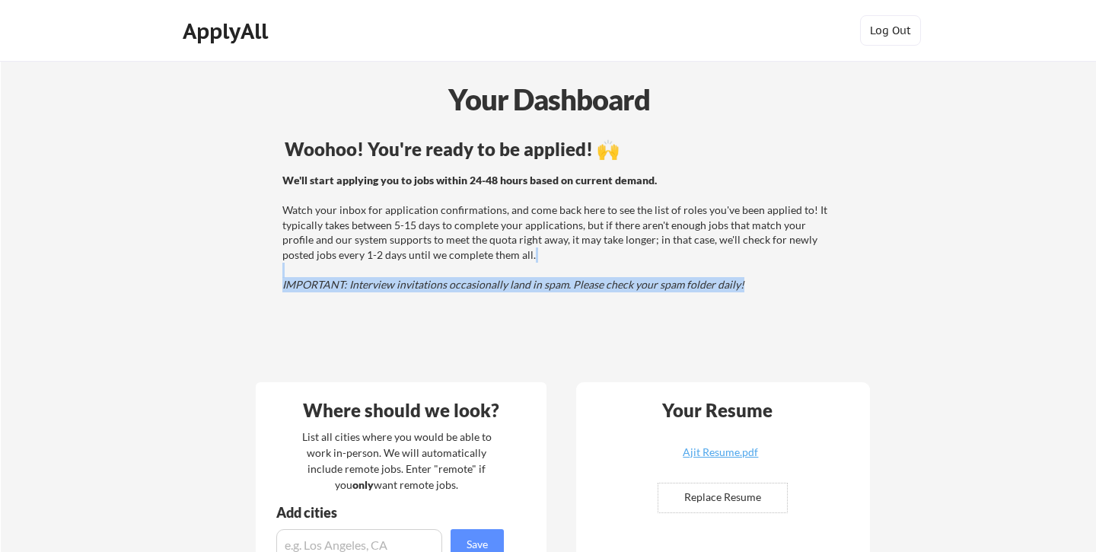
drag, startPoint x: 475, startPoint y: 273, endPoint x: 533, endPoint y: 314, distance: 71.0
click at [533, 314] on div "Woohoo! You're ready to be applied! 🙌 We'll start applying you to jobs within 2…" at bounding box center [559, 251] width 614 height 239
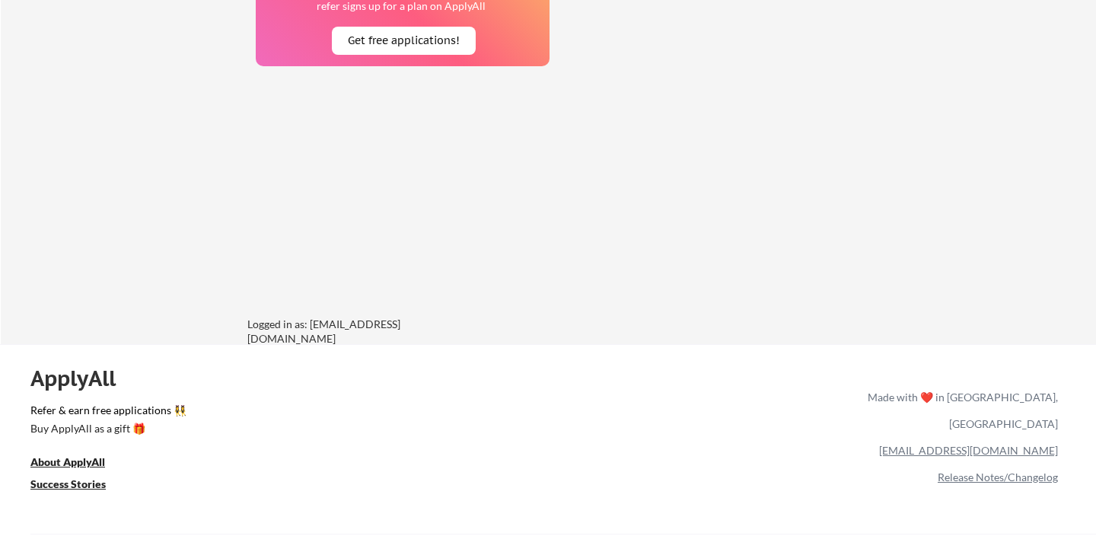
scroll to position [1222, 0]
click at [79, 481] on u "Success Stories" at bounding box center [67, 482] width 75 height 13
